Goal: Information Seeking & Learning: Learn about a topic

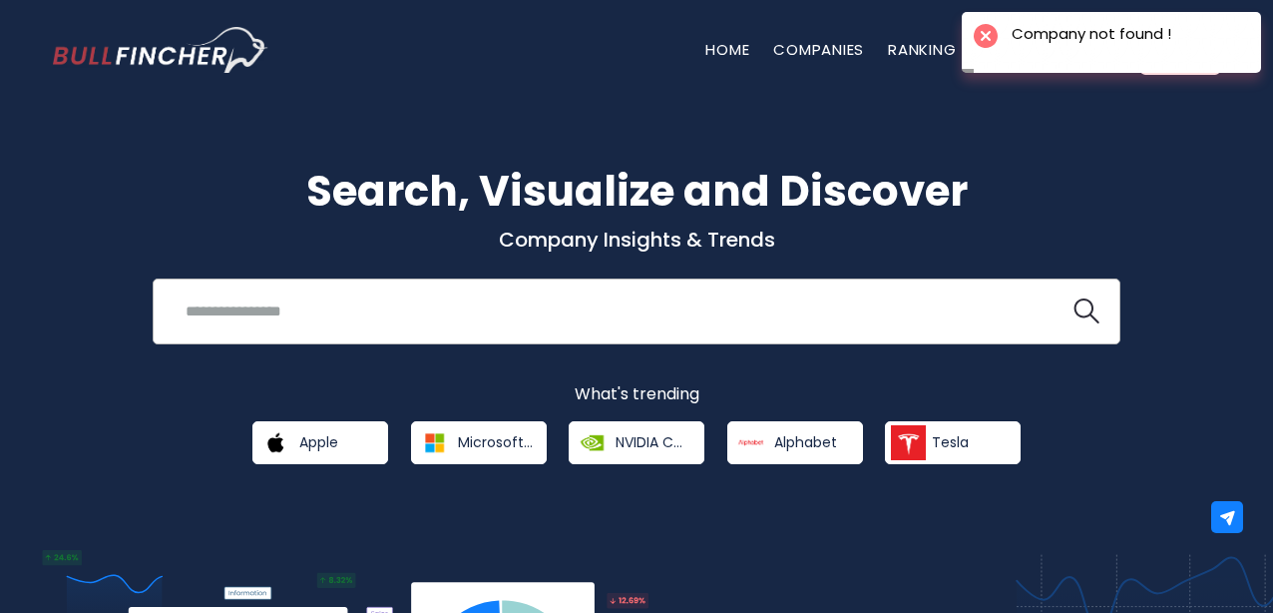
click at [606, 287] on div "Recent searches Trending searches Apple Overview" at bounding box center [637, 311] width 968 height 66
click at [606, 317] on input "search" at bounding box center [612, 310] width 876 height 37
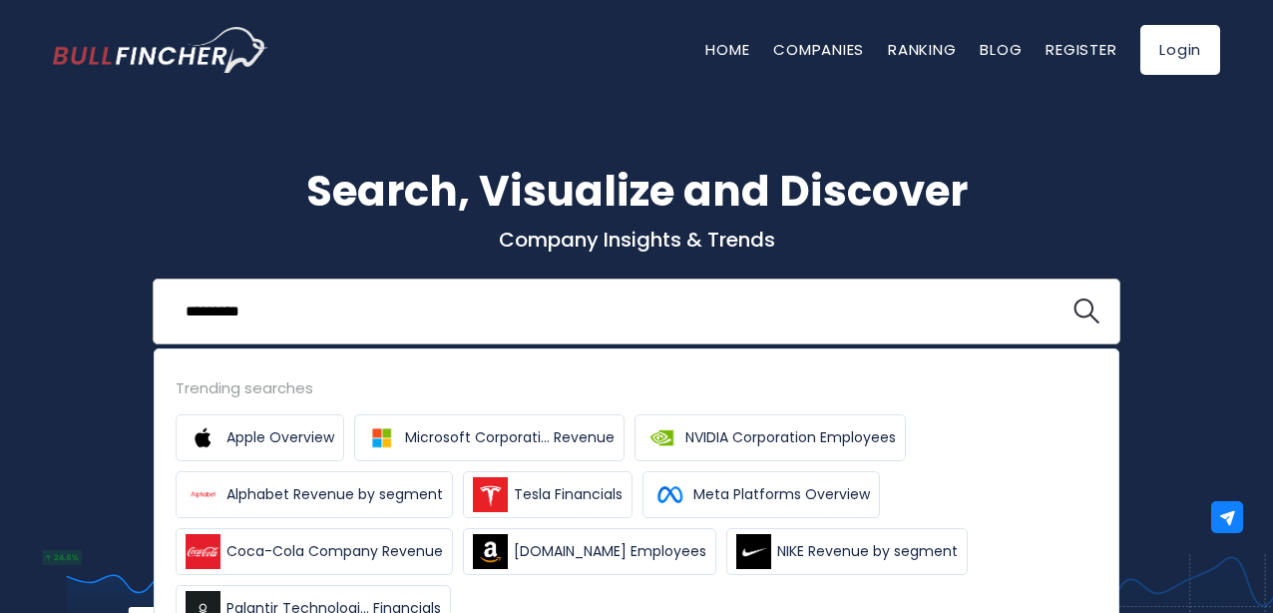
type input "*********"
click at [1074, 298] on button at bounding box center [1087, 311] width 26 height 26
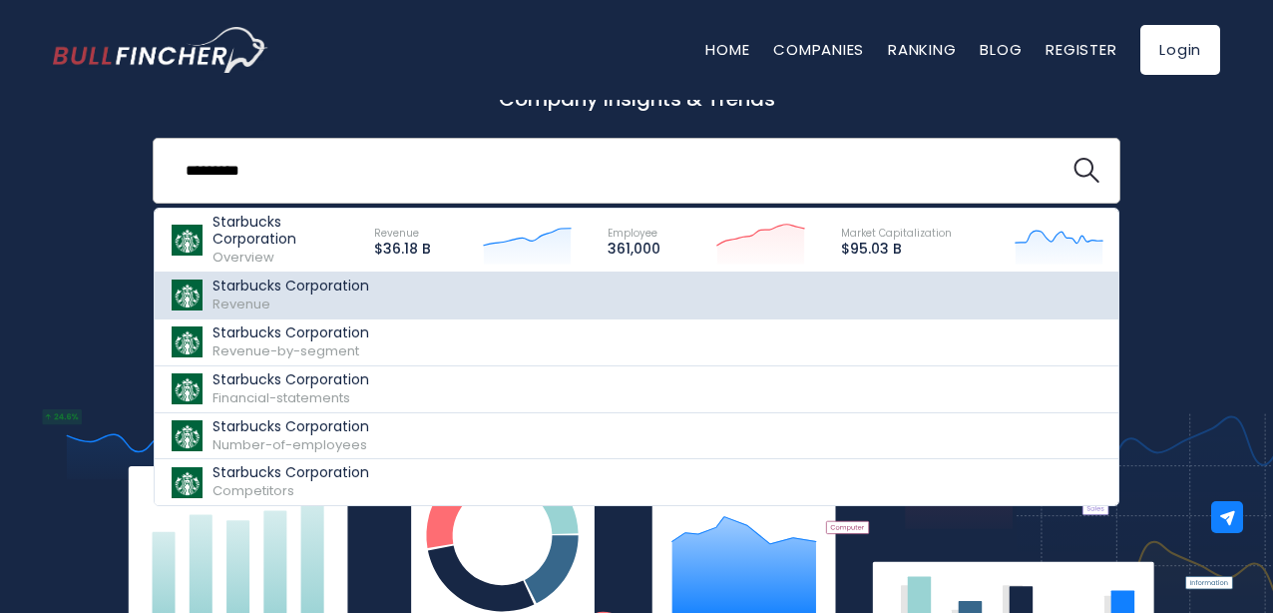
scroll to position [146, 0]
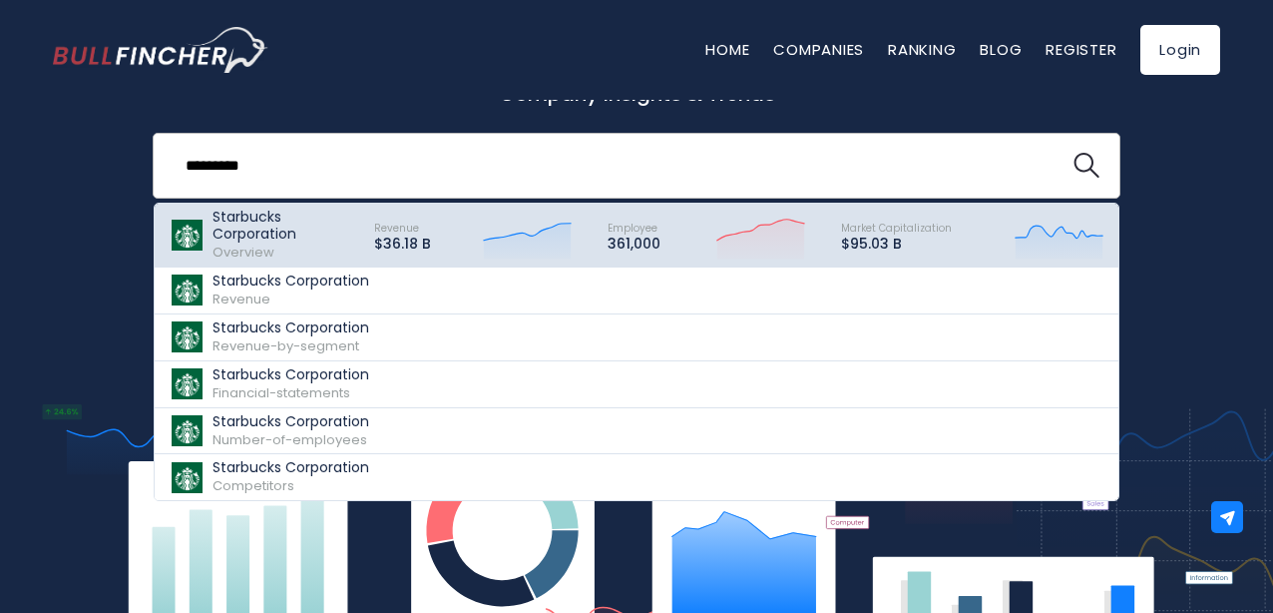
click at [275, 232] on p "Starbucks Corporation" at bounding box center [285, 226] width 144 height 34
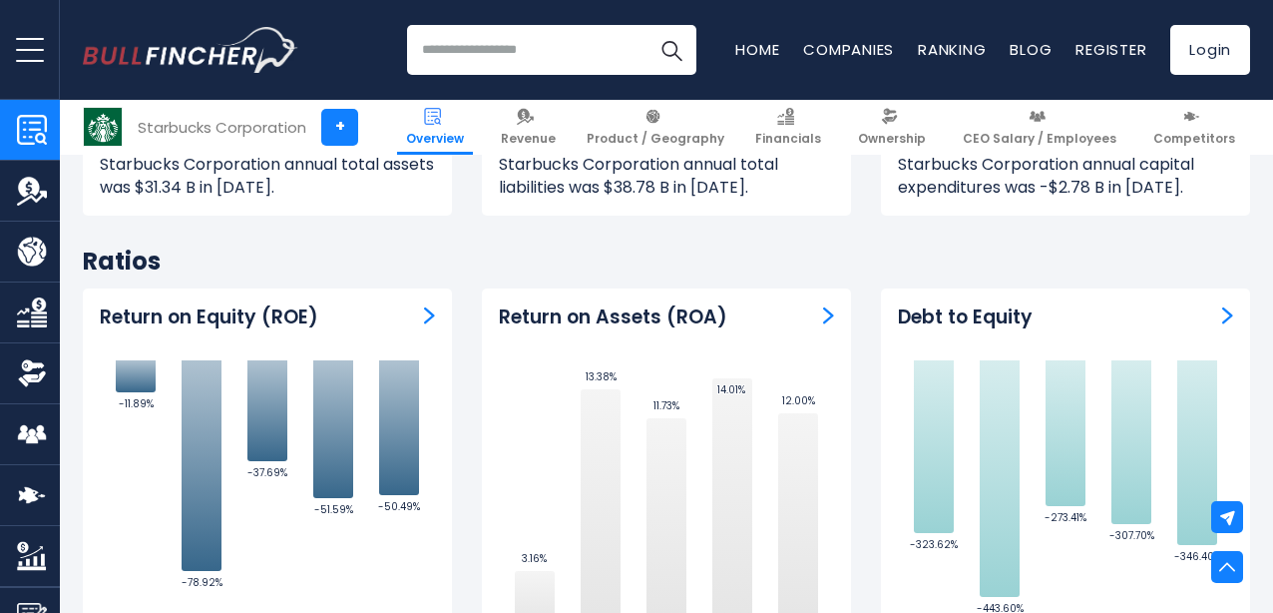
scroll to position [3756, 0]
